Goal: Task Accomplishment & Management: Manage account settings

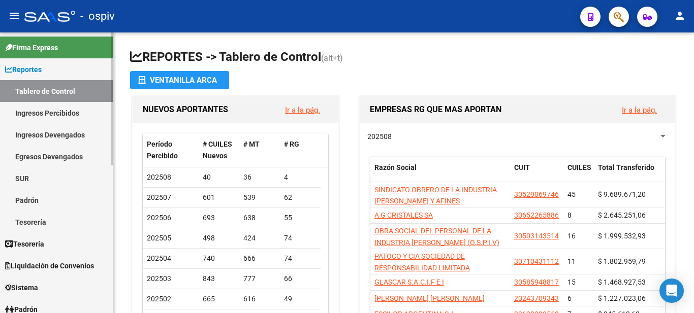
scroll to position [203, 0]
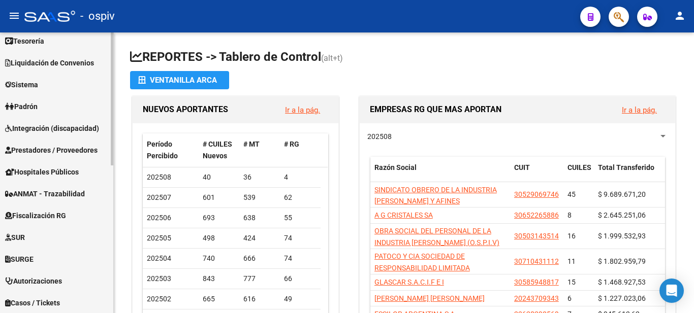
click at [31, 82] on span "Sistema" at bounding box center [21, 84] width 33 height 11
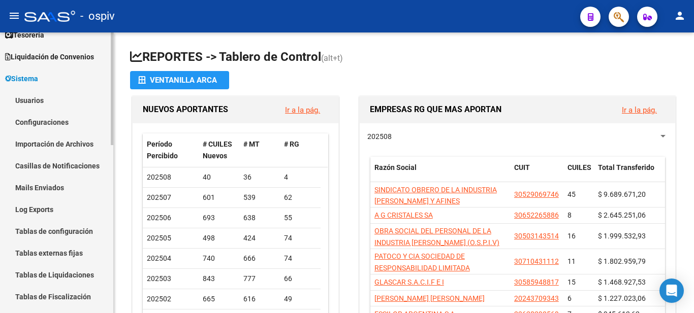
scroll to position [50, 0]
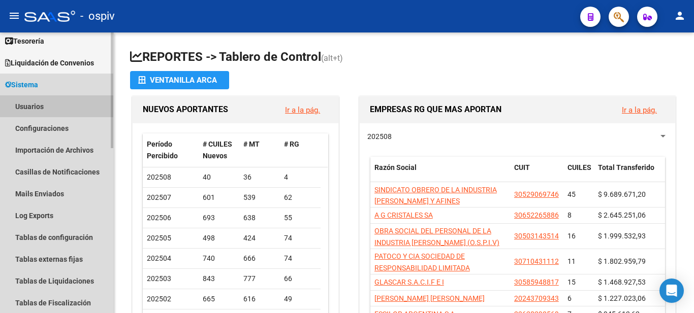
click at [48, 109] on link "Usuarios" at bounding box center [56, 106] width 113 height 22
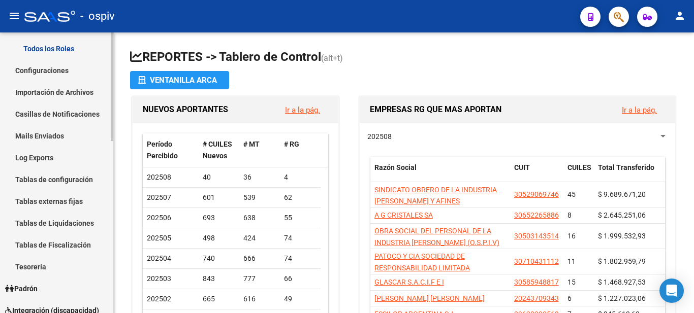
scroll to position [101, 0]
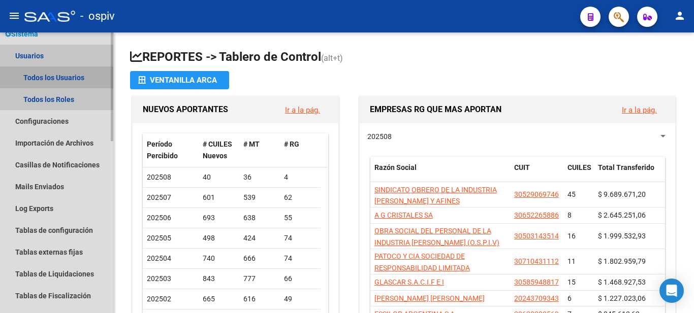
click at [54, 78] on link "Todos los Usuarios" at bounding box center [56, 78] width 113 height 22
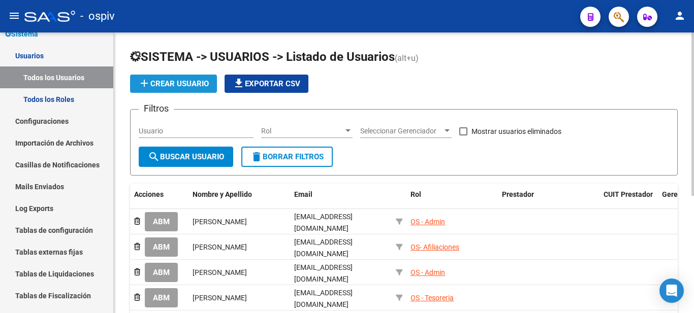
click at [184, 83] on span "add Crear Usuario" at bounding box center [173, 83] width 71 height 9
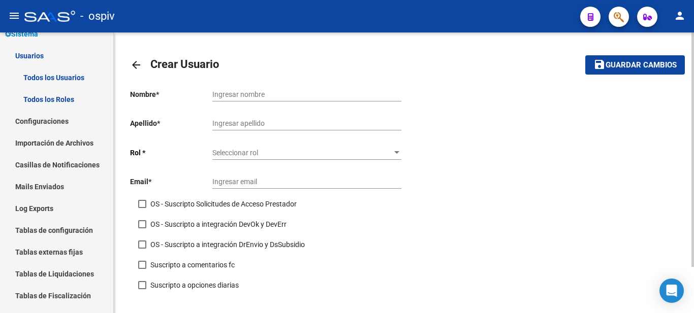
click at [222, 91] on input "Ingresar nombre" at bounding box center [306, 94] width 189 height 9
type input "a"
type input "[PERSON_NAME]"
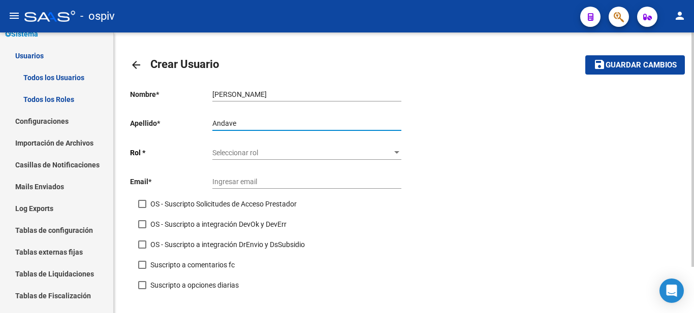
type input "Andave"
click at [239, 151] on span "Seleccionar rol" at bounding box center [302, 153] width 180 height 9
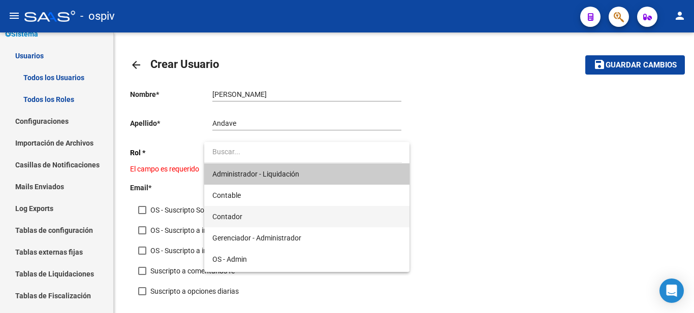
scroll to position [102, 0]
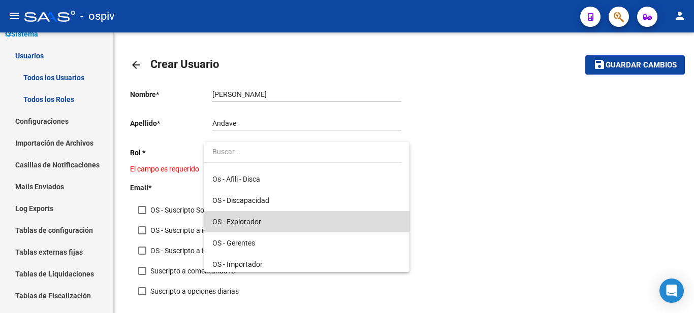
click at [318, 219] on span "OS - Explorador" at bounding box center [306, 221] width 189 height 21
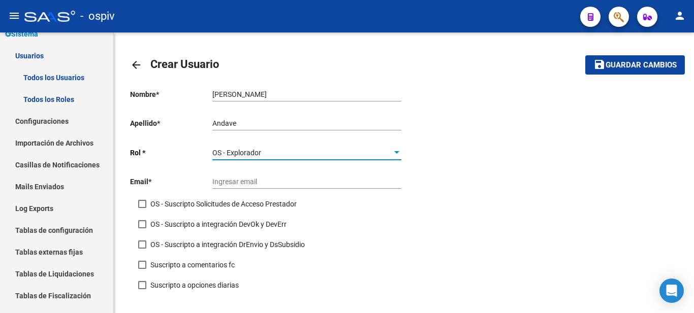
scroll to position [55, 0]
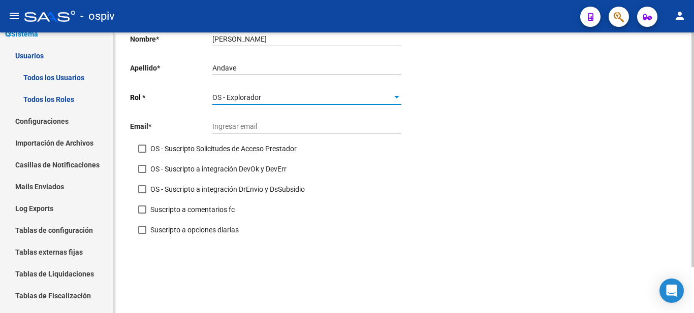
click at [276, 129] on input "Ingresar email" at bounding box center [306, 126] width 189 height 9
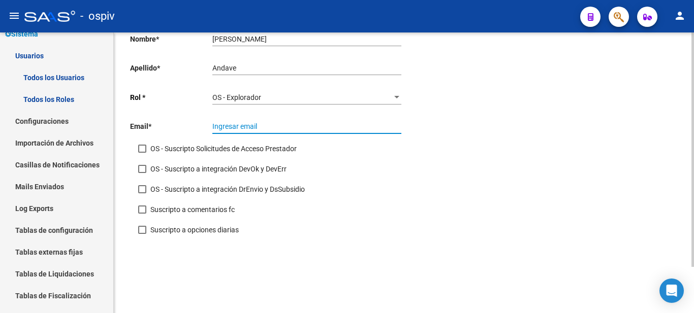
click at [296, 97] on div "OS - Explorador" at bounding box center [302, 97] width 180 height 9
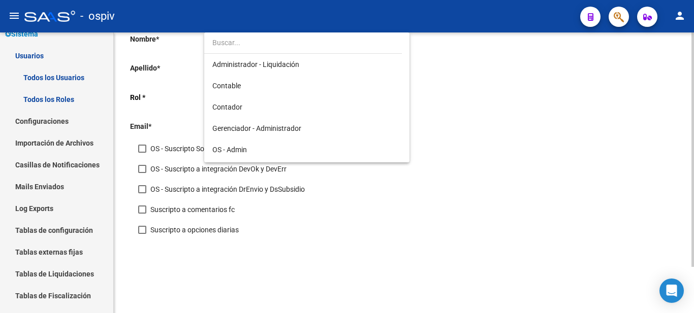
scroll to position [116, 0]
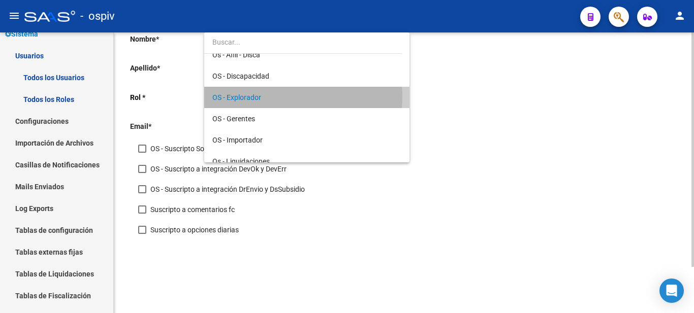
click at [296, 97] on span "OS - Explorador" at bounding box center [306, 97] width 189 height 21
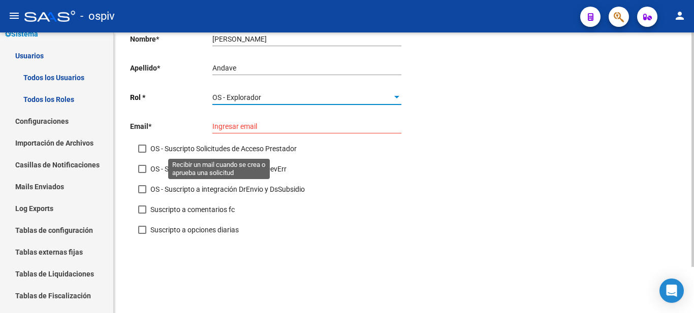
scroll to position [0, 0]
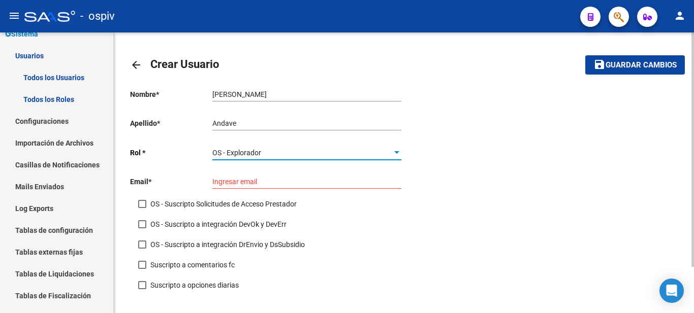
click at [127, 67] on div "arrow_back Crear Usuario save Guardar cambios Nombre * [PERSON_NAME] nombre Ape…" at bounding box center [404, 201] width 580 height 336
click at [135, 60] on mat-icon "arrow_back" at bounding box center [136, 65] width 12 height 12
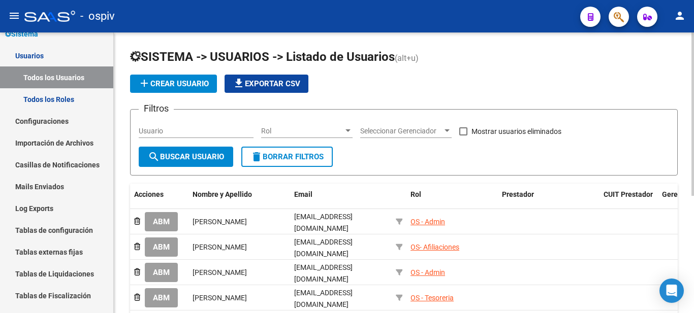
scroll to position [202, 0]
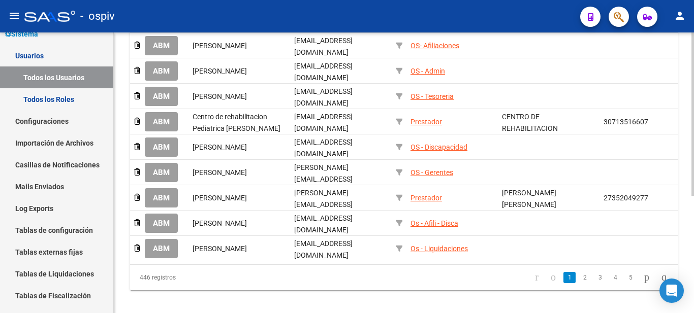
click at [577, 269] on li "2" at bounding box center [584, 277] width 15 height 17
click at [579, 272] on link "2" at bounding box center [585, 277] width 12 height 11
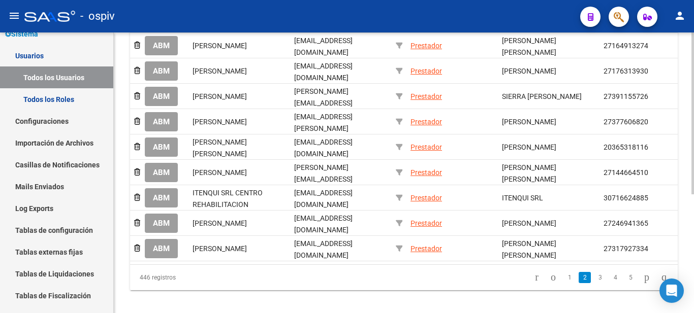
scroll to position [0, 0]
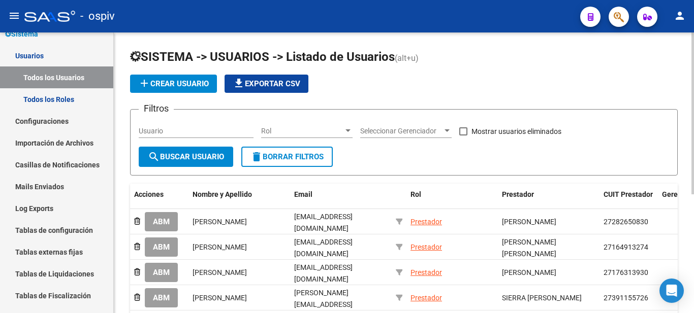
click at [524, 155] on form "Filtros Usuario Rol Rol Seleccionar Gerenciador Seleccionar Gerenciador Mostrar…" at bounding box center [404, 142] width 548 height 67
click at [207, 129] on input "Usuario" at bounding box center [196, 131] width 115 height 9
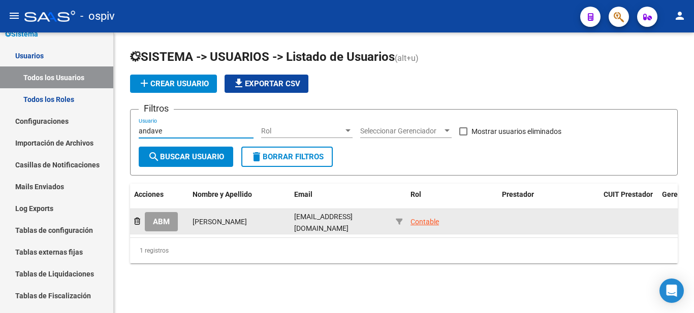
type input "andave"
click at [253, 223] on div "[PERSON_NAME]" at bounding box center [239, 222] width 93 height 12
click at [416, 221] on div "Contable" at bounding box center [424, 222] width 28 height 12
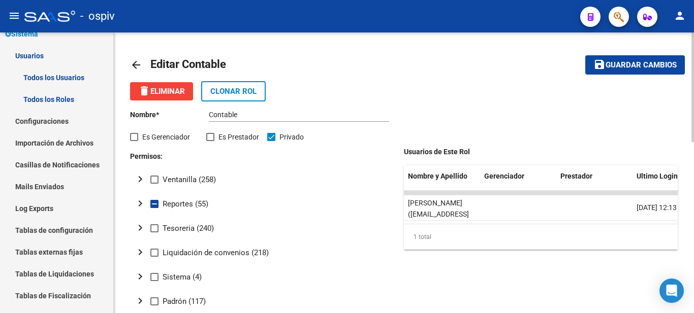
scroll to position [102, 0]
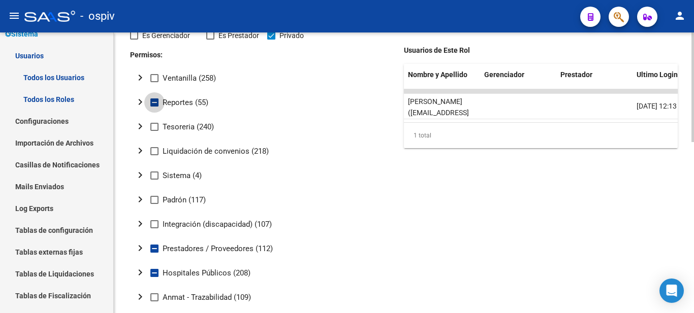
click at [167, 101] on span "Reportes (55)" at bounding box center [186, 103] width 46 height 12
click at [154, 107] on input "Reportes (55)" at bounding box center [154, 107] width 1 height 1
click at [168, 101] on span "Reportes (55)" at bounding box center [186, 103] width 46 height 12
click at [154, 107] on input "Reportes (55)" at bounding box center [154, 107] width 1 height 1
click at [156, 101] on span at bounding box center [154, 103] width 8 height 8
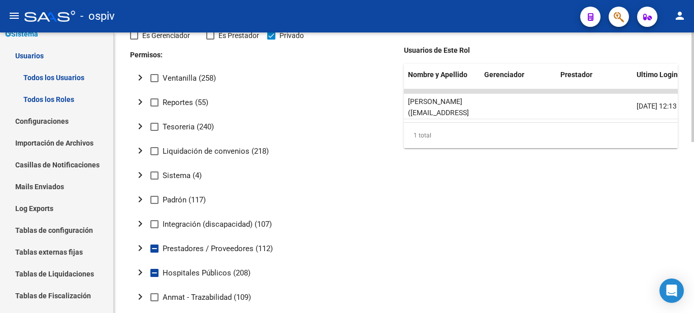
click at [154, 107] on input "Reportes (55)" at bounding box center [154, 107] width 1 height 1
click at [153, 101] on span at bounding box center [154, 103] width 8 height 8
click at [154, 107] on input "Reportes (55)" at bounding box center [154, 107] width 1 height 1
checkbox input "false"
click at [141, 105] on mat-icon "chevron_right" at bounding box center [140, 102] width 12 height 12
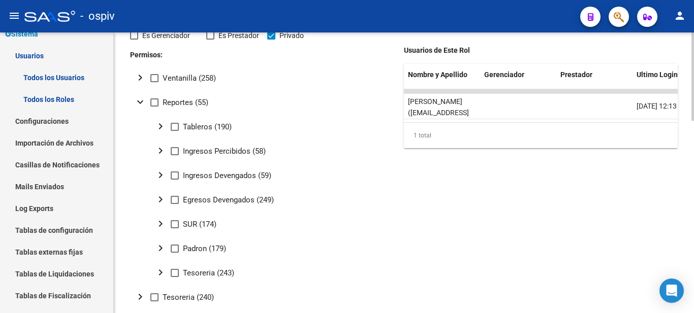
click at [176, 247] on span at bounding box center [175, 249] width 8 height 8
click at [175, 253] on input "Padron (179)" at bounding box center [174, 253] width 1 height 1
checkbox input "true"
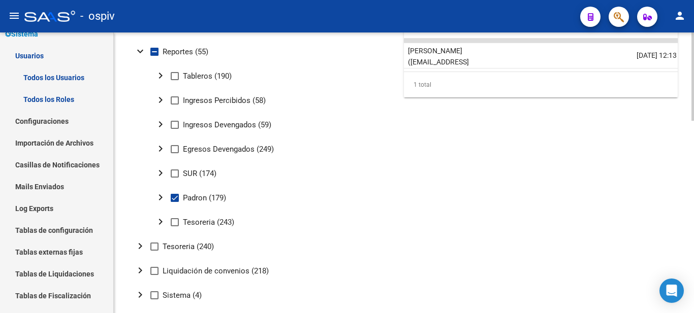
click at [177, 172] on span at bounding box center [175, 174] width 8 height 8
click at [175, 178] on input "SUR (174)" at bounding box center [174, 178] width 1 height 1
checkbox input "true"
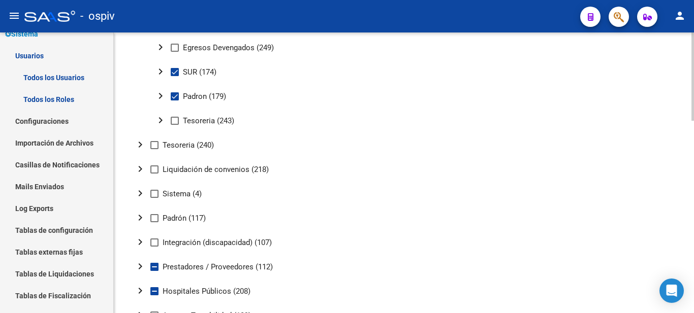
scroll to position [356, 0]
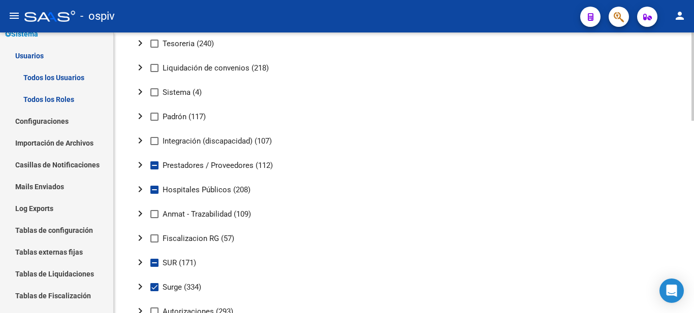
click at [144, 119] on mat-icon "chevron_right" at bounding box center [140, 116] width 12 height 12
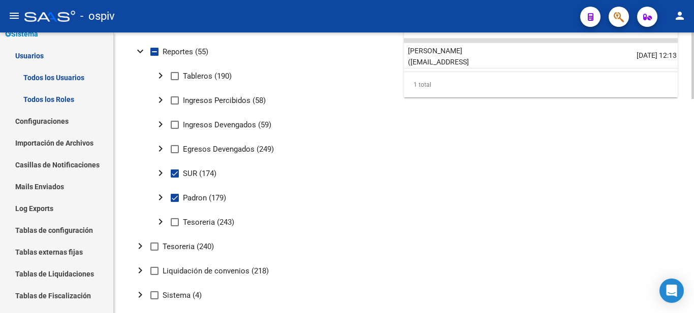
scroll to position [0, 0]
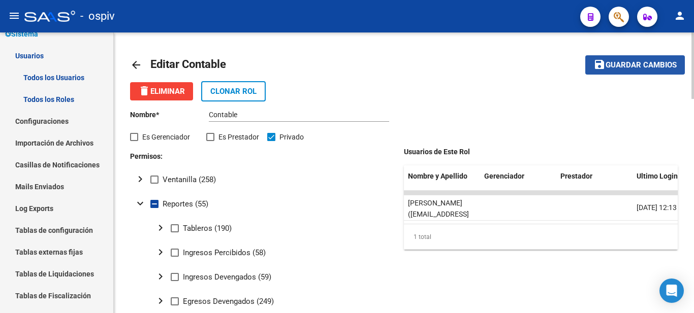
click at [624, 65] on span "Guardar cambios" at bounding box center [640, 65] width 71 height 9
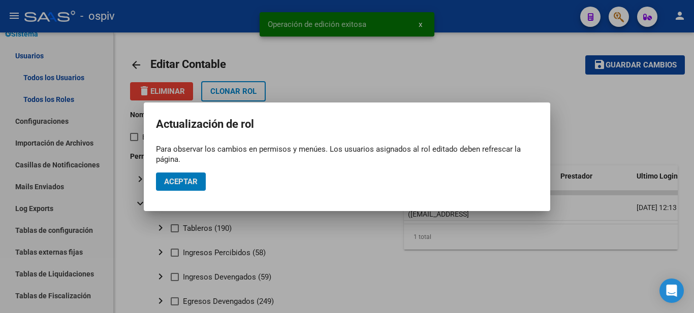
click at [182, 185] on span "Aceptar" at bounding box center [181, 181] width 34 height 9
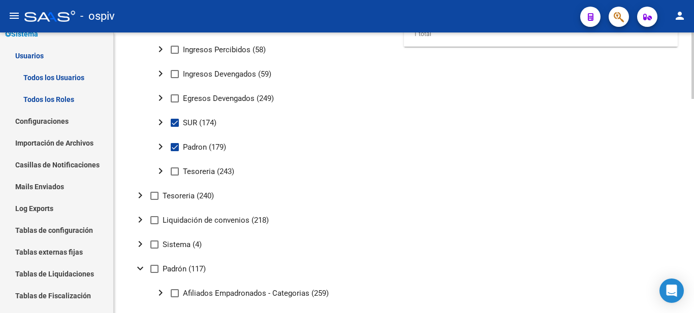
scroll to position [254, 0]
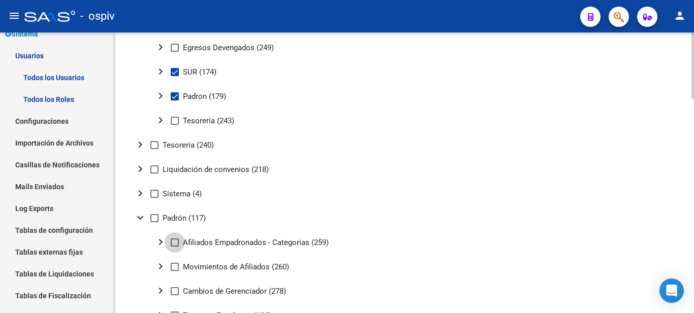
click at [172, 243] on span at bounding box center [175, 243] width 8 height 8
click at [174, 247] on input "Afiliados Empadronados - Categorias (259)" at bounding box center [174, 247] width 1 height 1
checkbox input "true"
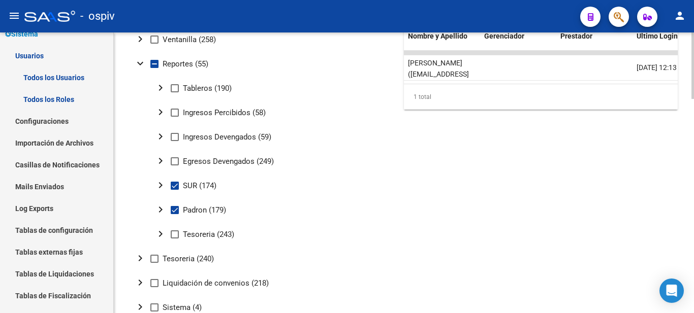
scroll to position [0, 0]
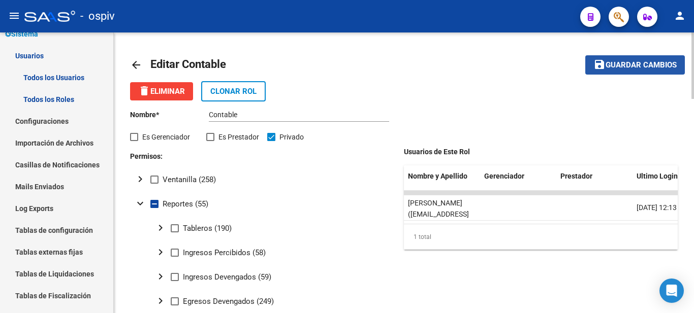
click at [648, 68] on span "Guardar cambios" at bounding box center [640, 65] width 71 height 9
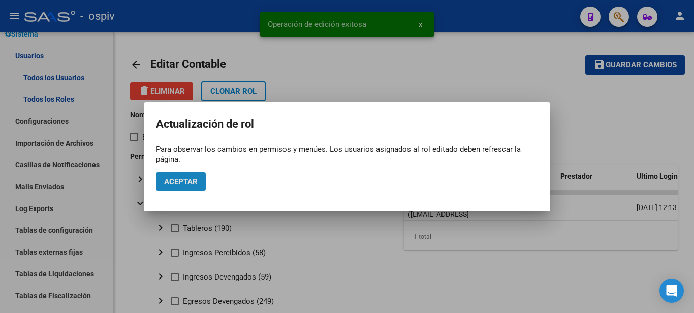
click at [166, 181] on span "Aceptar" at bounding box center [181, 181] width 34 height 9
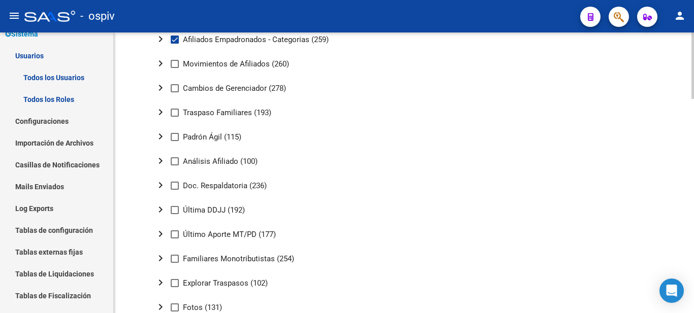
scroll to position [152, 0]
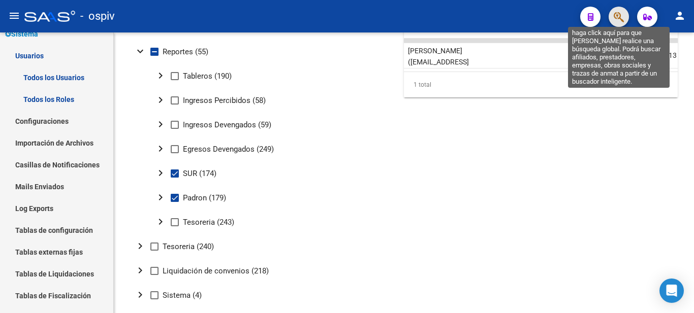
click at [618, 16] on icon "button" at bounding box center [619, 17] width 10 height 12
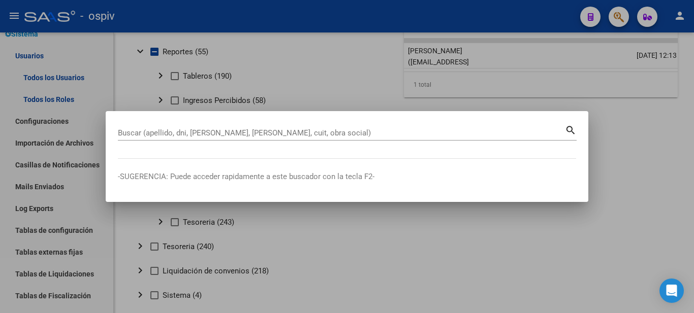
click at [379, 122] on mat-dialog-container "Buscar (apellido, dni, [PERSON_NAME], nro traspaso, cuit, obra social) search -…" at bounding box center [347, 156] width 483 height 91
click at [375, 148] on div "Buscar (apellido, dni, [PERSON_NAME], nro traspaso, cuit, obra social) search" at bounding box center [347, 136] width 459 height 27
click at [382, 130] on input "Buscar (apellido, dni, [PERSON_NAME], [PERSON_NAME], cuit, obra social)" at bounding box center [341, 133] width 447 height 9
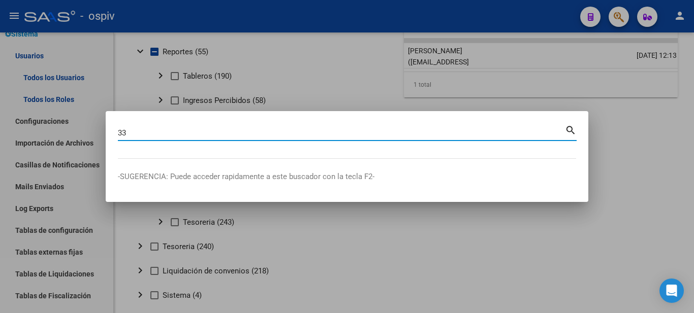
type input "3"
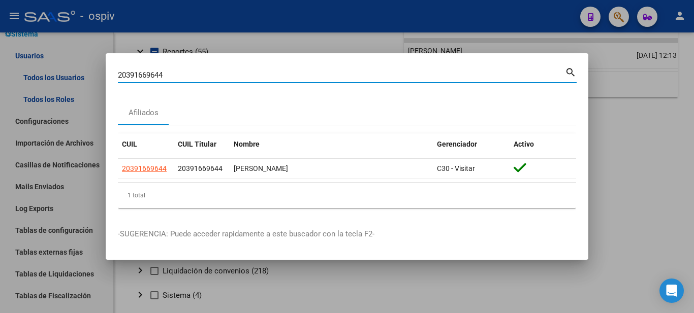
drag, startPoint x: 178, startPoint y: 77, endPoint x: 26, endPoint y: 72, distance: 151.5
click at [33, 72] on div "20391669644 Buscar (apellido, dni, cuil, [PERSON_NAME], cuit, obra social) sear…" at bounding box center [347, 156] width 694 height 313
type input "20400945862"
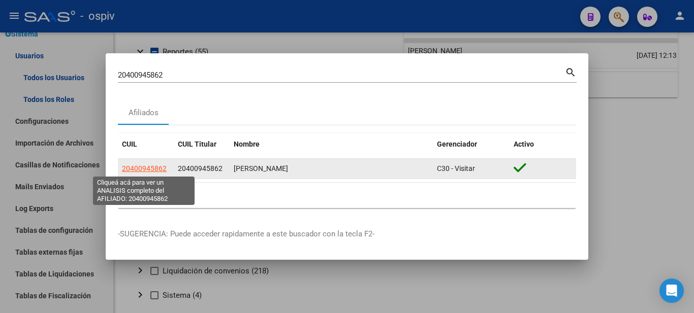
click at [157, 167] on span "20400945862" at bounding box center [144, 169] width 45 height 8
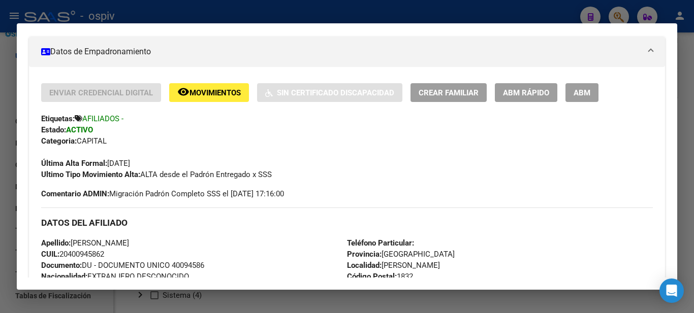
scroll to position [379, 0]
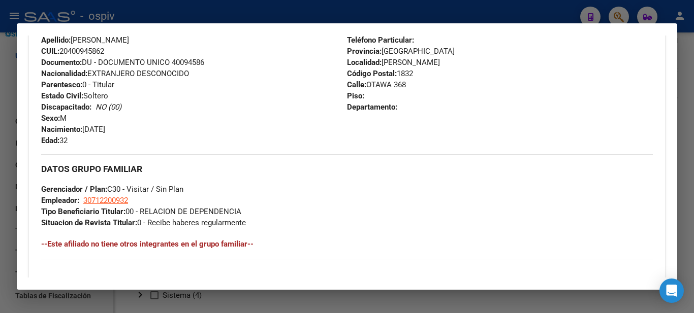
drag, startPoint x: 64, startPoint y: 140, endPoint x: 86, endPoint y: 140, distance: 21.8
click at [86, 140] on div "Apellido: [PERSON_NAME] CUIL: 20400945862 Documento: DU - DOCUMENTO UNICO 40094…" at bounding box center [194, 91] width 306 height 112
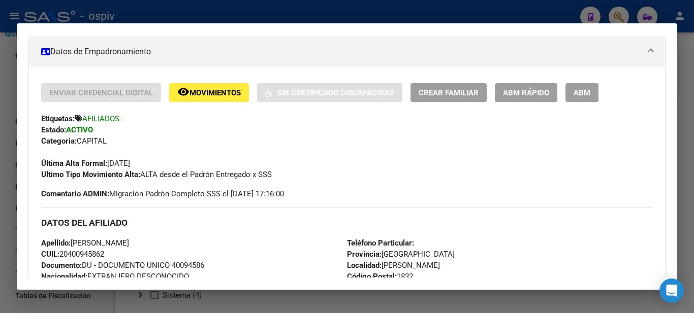
click at [561, 5] on div at bounding box center [347, 156] width 694 height 313
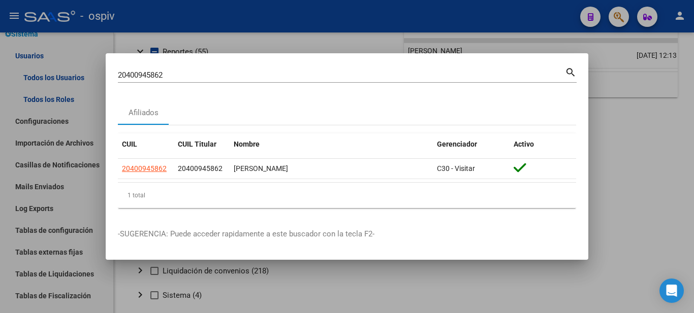
click at [621, 17] on div at bounding box center [347, 156] width 694 height 313
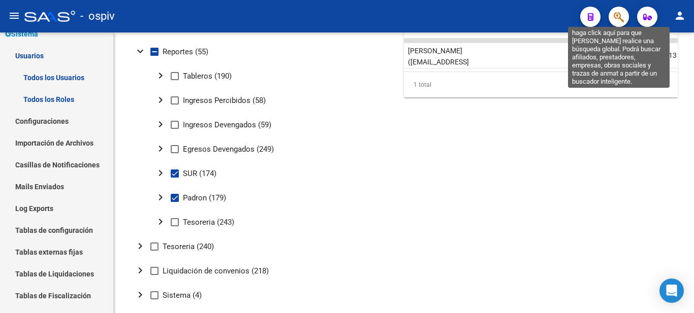
click at [617, 15] on icon "button" at bounding box center [619, 17] width 10 height 12
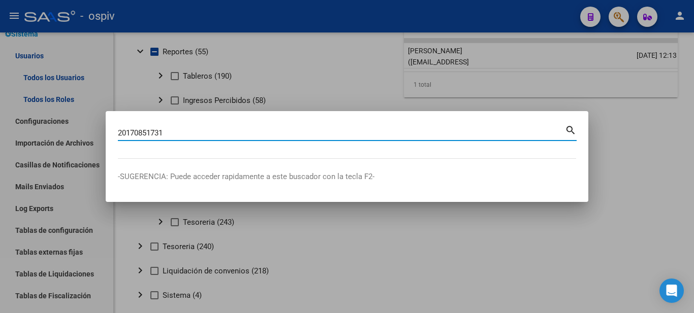
type input "20170851731"
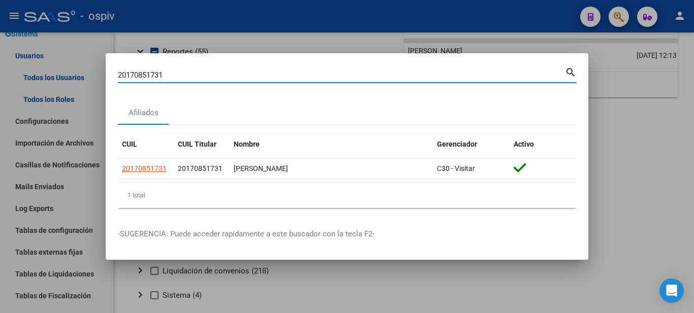
drag, startPoint x: 186, startPoint y: 76, endPoint x: 168, endPoint y: 68, distance: 20.7
click at [96, 80] on div "20170851731 Buscar (apellido, dni, cuil, nro traspaso, cuit, obra social) searc…" at bounding box center [347, 156] width 694 height 313
